Goal: Information Seeking & Learning: Check status

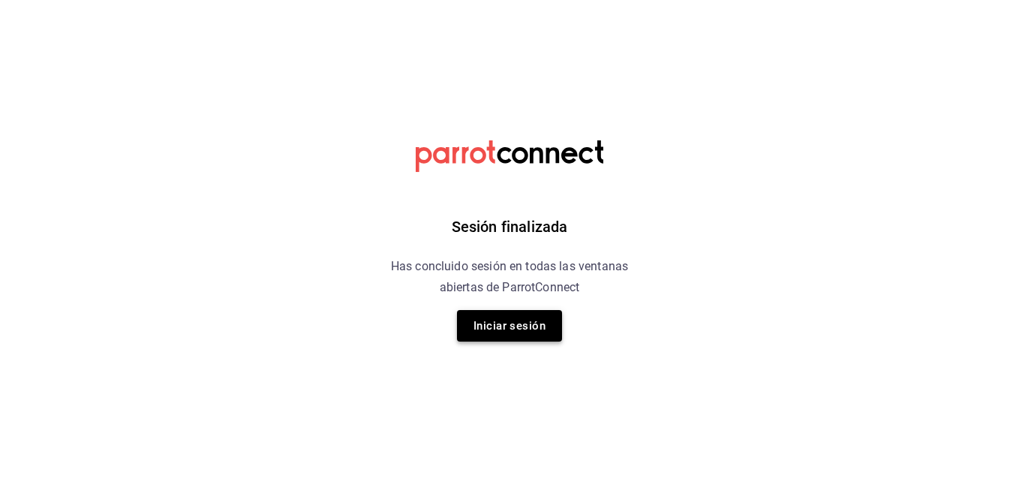
click at [503, 333] on button "Iniciar sesión" at bounding box center [509, 326] width 105 height 32
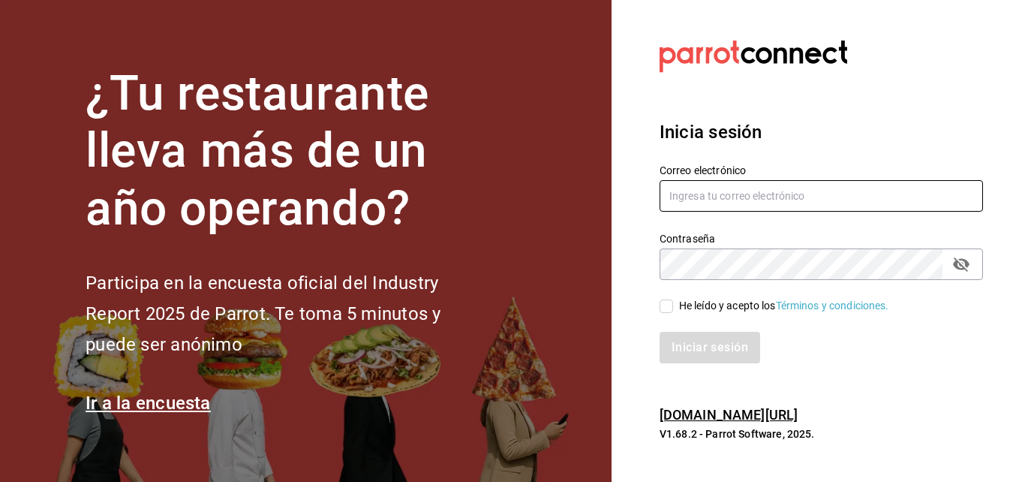
type input "hotaru.puebla@grupocosteno.com"
click at [661, 300] on input "He leído y acepto los Términos y condiciones." at bounding box center [667, 306] width 14 height 14
checkbox input "true"
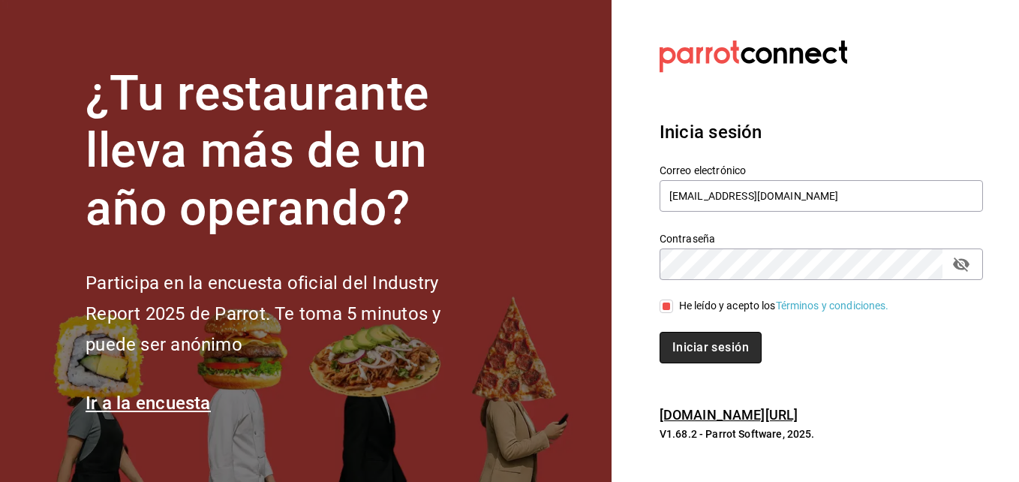
click at [691, 354] on button "Iniciar sesión" at bounding box center [711, 348] width 102 height 32
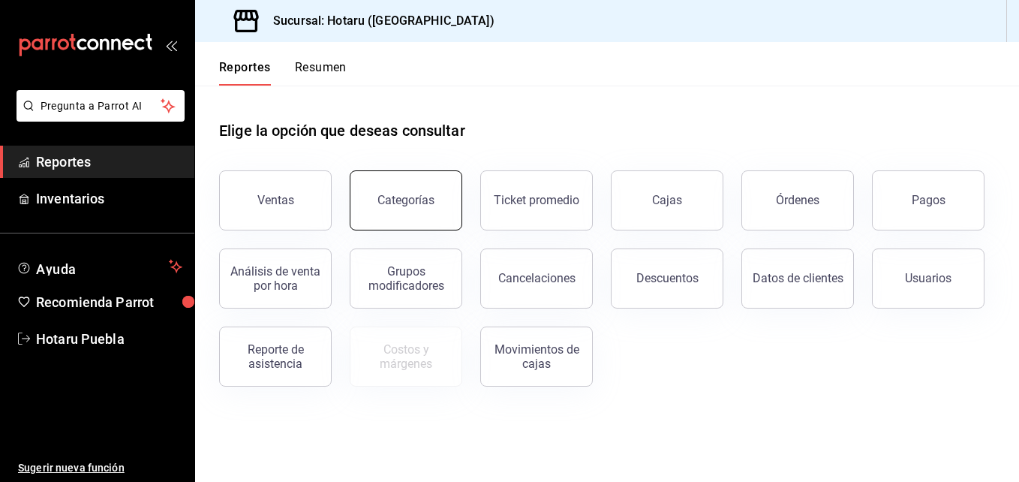
click at [392, 209] on button "Categorías" at bounding box center [406, 200] width 113 height 60
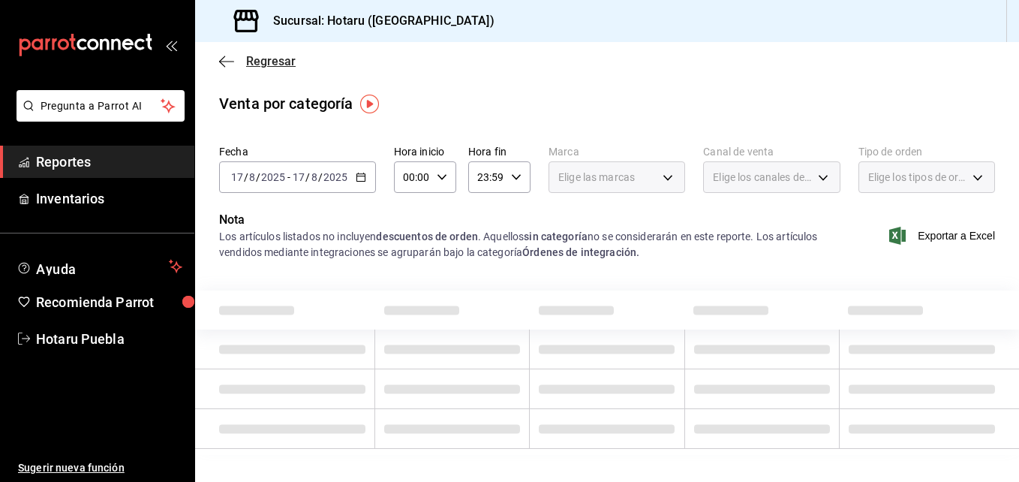
click at [224, 59] on icon "button" at bounding box center [226, 62] width 15 height 14
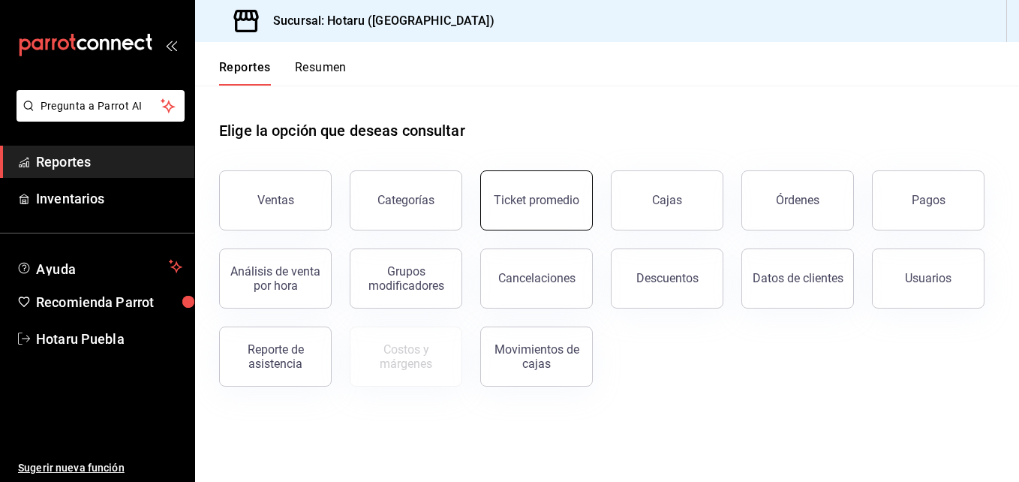
click at [555, 206] on div "Ticket promedio" at bounding box center [537, 200] width 86 height 14
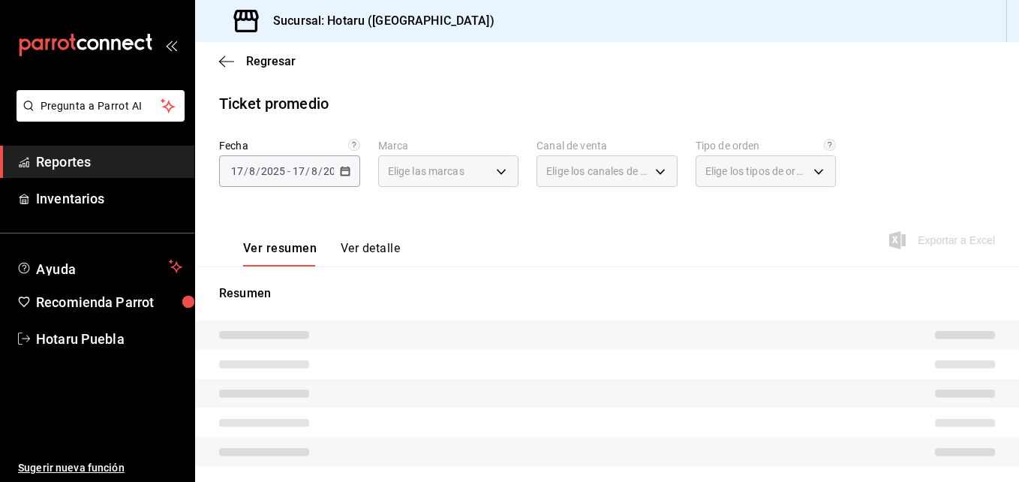
type input "28f2b94b-43d9-4456-ab58-be91b69769b2,f751b40b-1592-4fe9-b0c9-b3cde2f2f566"
type input "PARROT,UBER_EATS,RAPPI,DIDI_FOOD,ONLINE"
type input "fab97e86-f173-400a-9fb3-ec3d756d97d2,cce75506-828c-4b0a-8d3b-bb17af45970c,EXTER…"
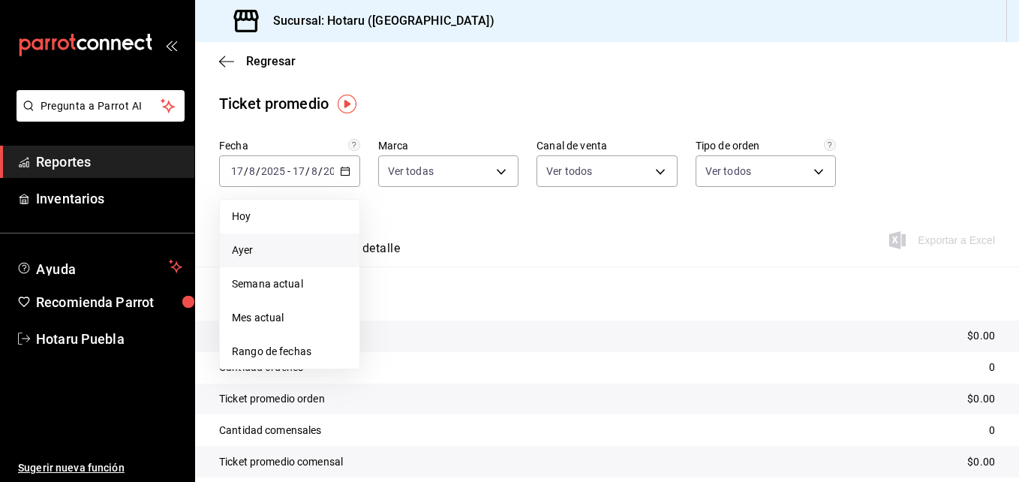
click at [290, 240] on li "Ayer" at bounding box center [290, 250] width 140 height 34
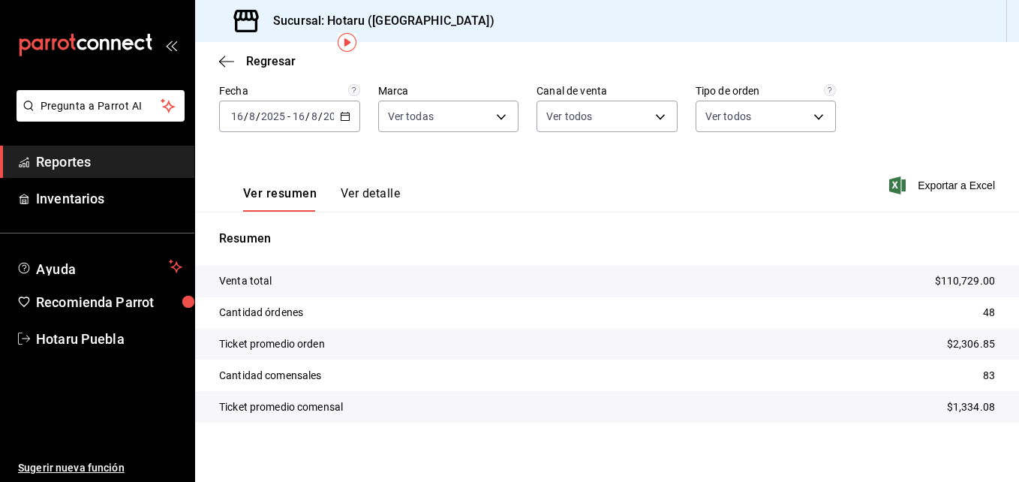
scroll to position [62, 0]
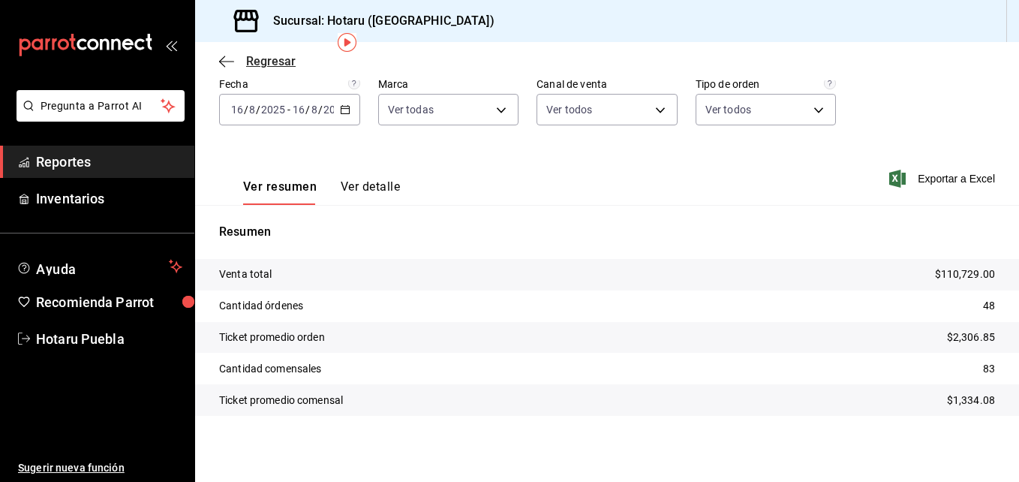
click at [226, 56] on icon "button" at bounding box center [226, 62] width 15 height 14
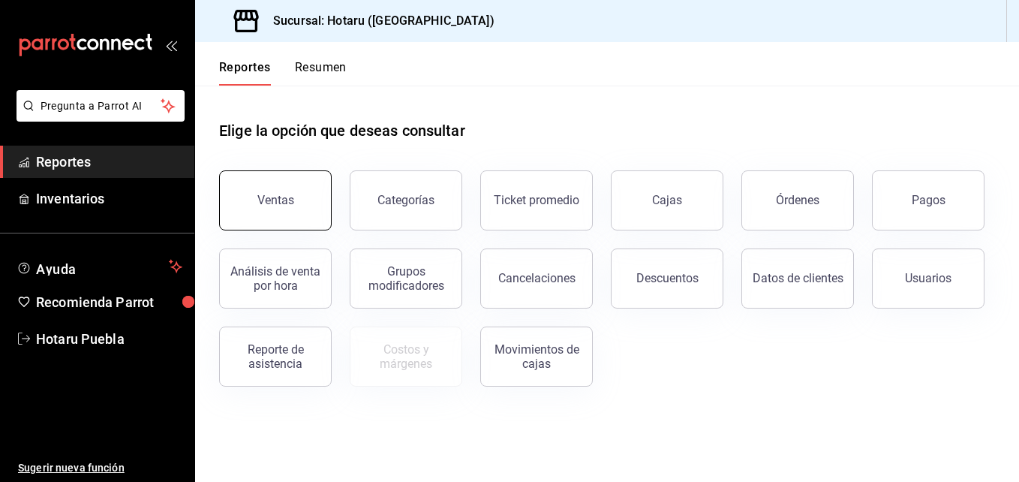
click at [253, 206] on button "Ventas" at bounding box center [275, 200] width 113 height 60
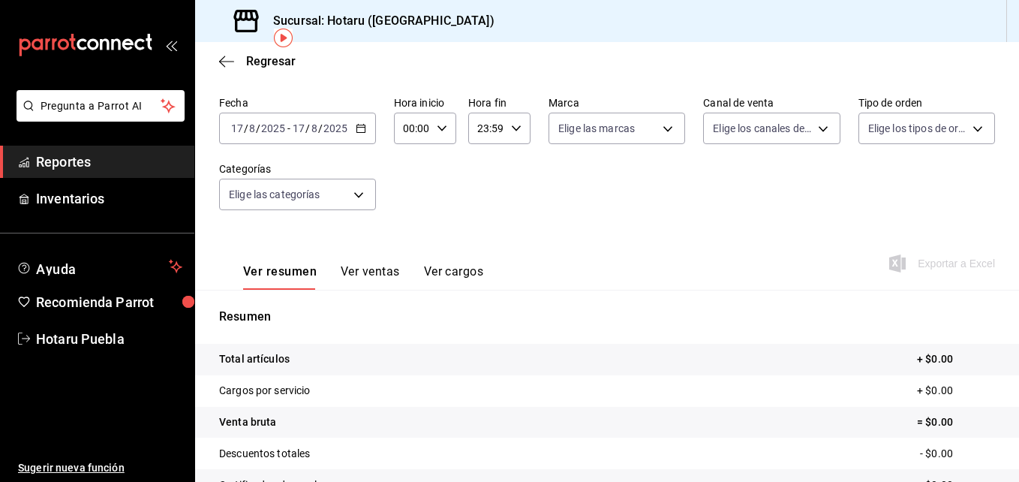
scroll to position [75, 0]
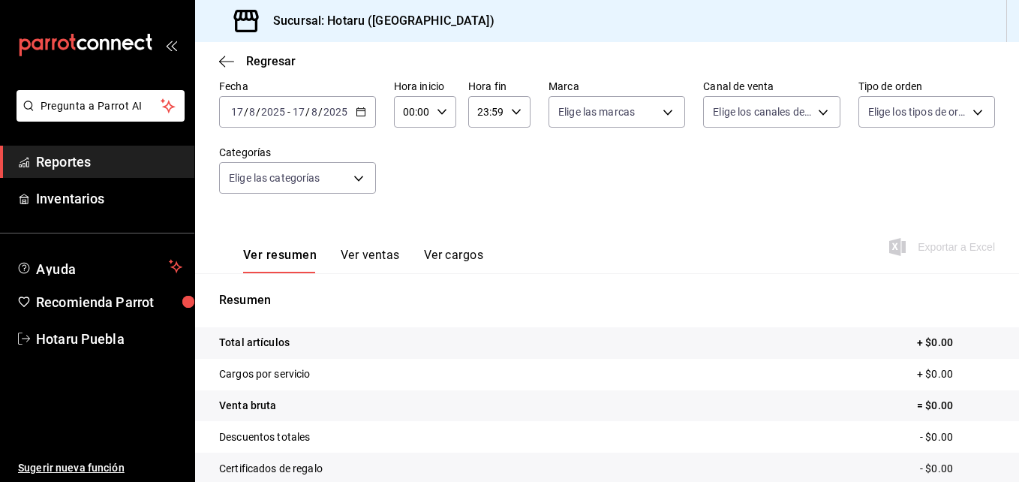
click at [276, 117] on input "2025" at bounding box center [273, 112] width 26 height 12
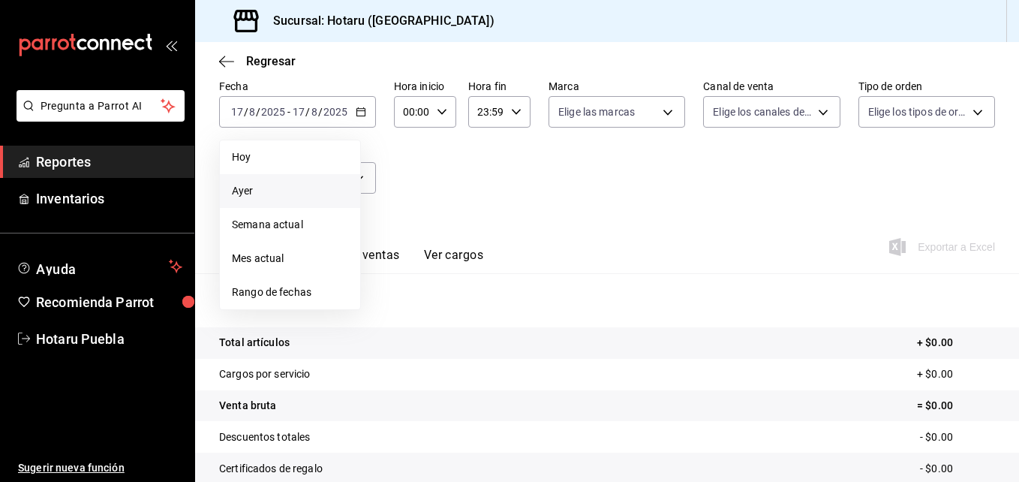
click at [254, 186] on span "Ayer" at bounding box center [290, 191] width 116 height 16
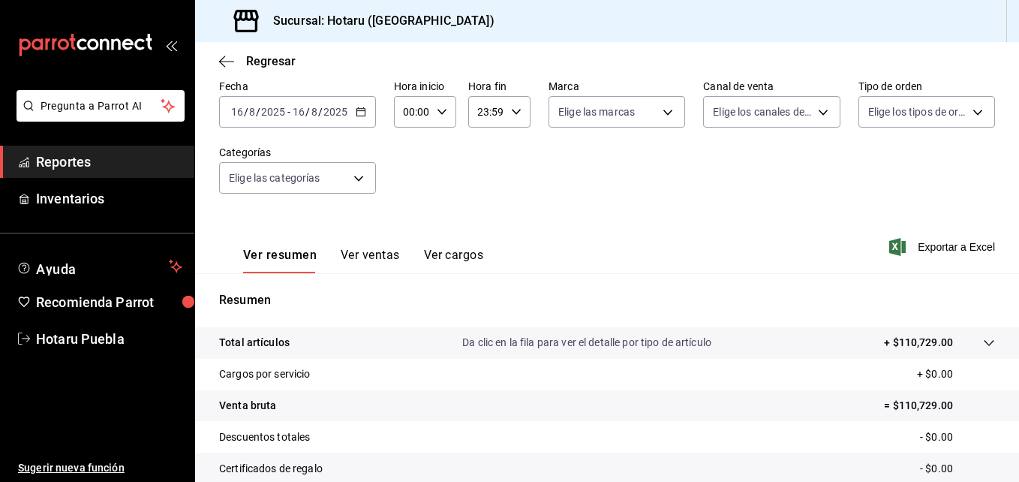
scroll to position [150, 0]
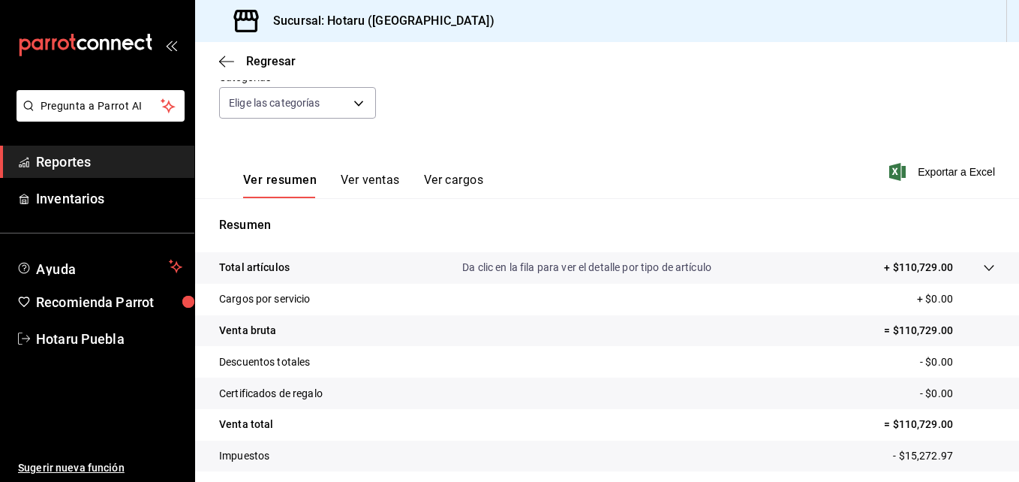
click at [970, 256] on tr "Total artículos Da clic en la fila para ver el detalle por tipo de artículo + $…" at bounding box center [607, 268] width 824 height 32
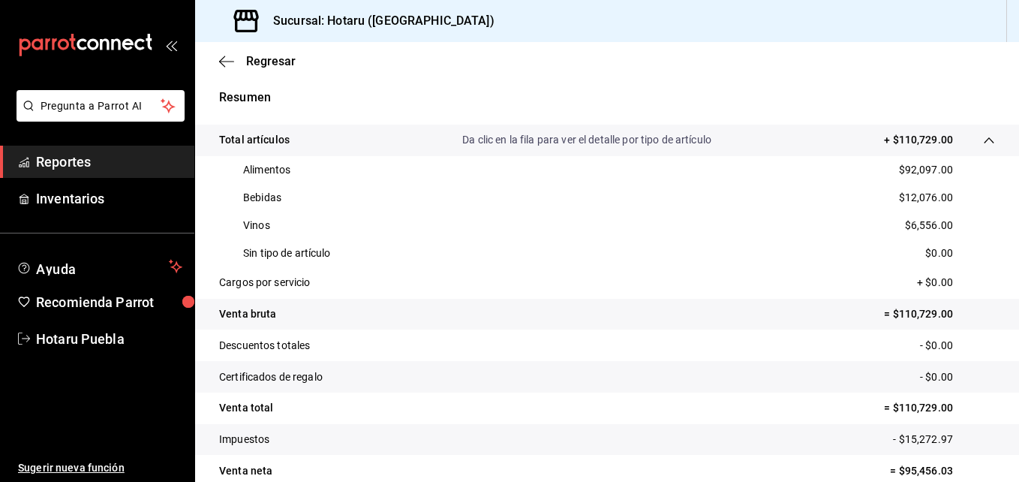
scroll to position [300, 0]
